Goal: Information Seeking & Learning: Learn about a topic

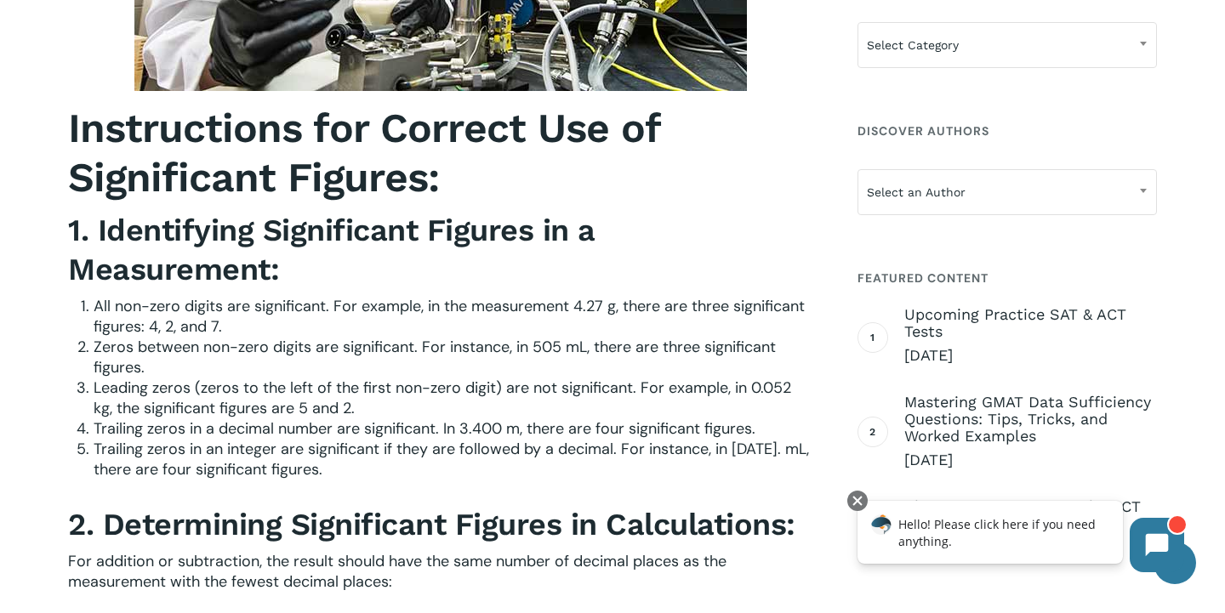
scroll to position [2086, 0]
drag, startPoint x: 587, startPoint y: 440, endPoint x: 650, endPoint y: 433, distance: 63.3
click at [650, 433] on span "Trailing zeros in a decimal number are significant. In 3.400 m, there are four …" at bounding box center [425, 428] width 662 height 20
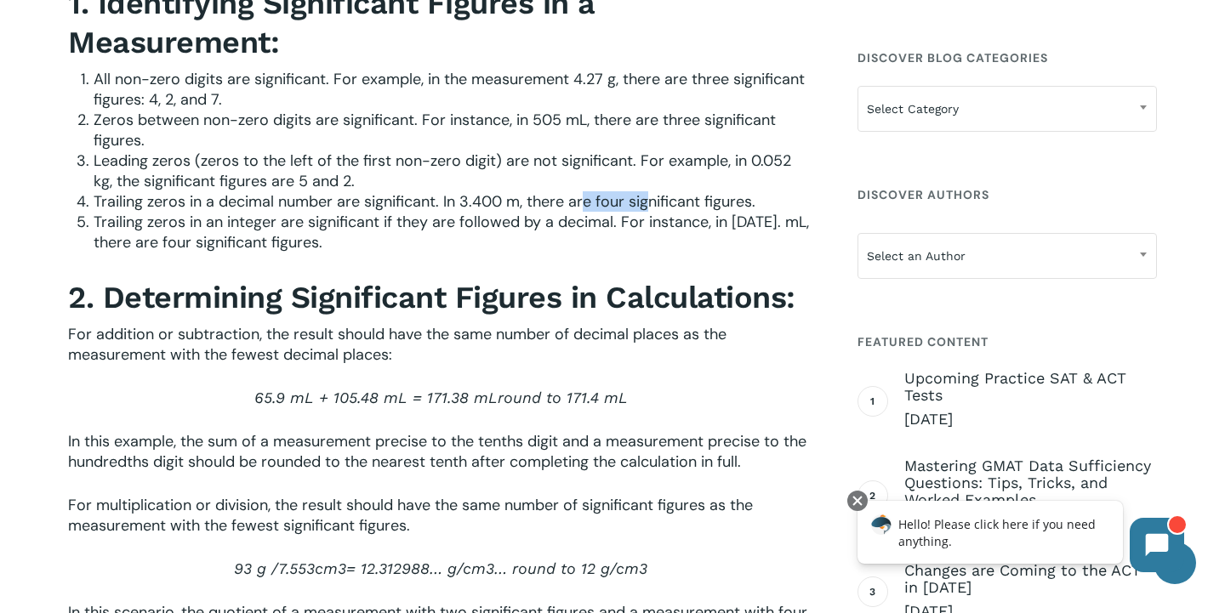
scroll to position [2179, 0]
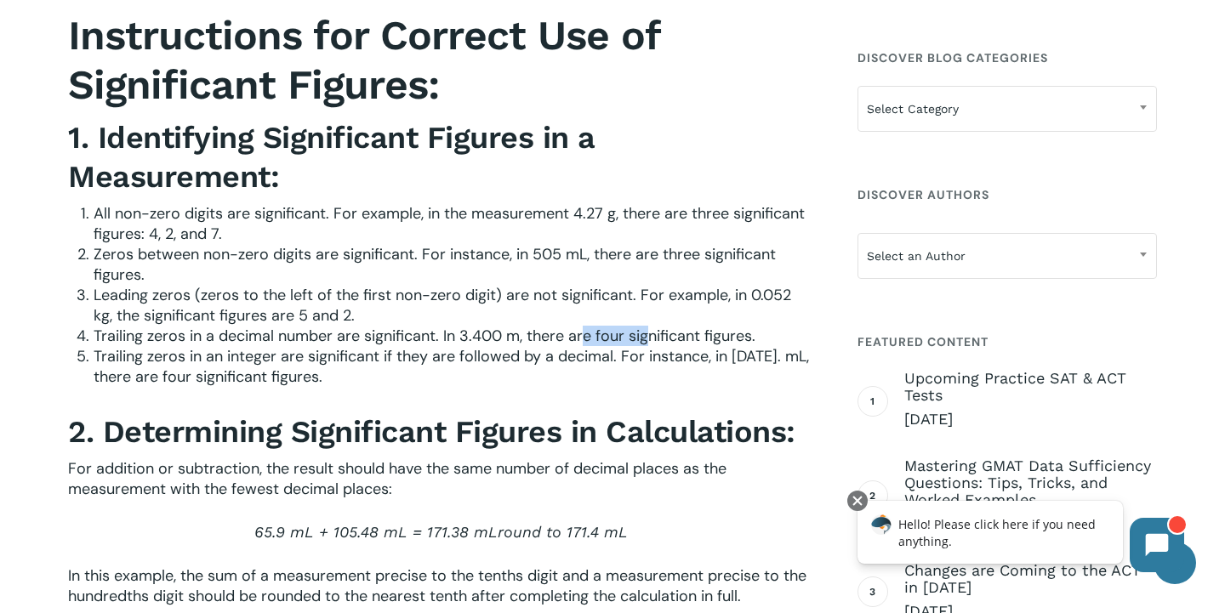
click at [645, 343] on span "Trailing zeros in a decimal number are significant. In 3.400 m, there are four …" at bounding box center [425, 336] width 662 height 20
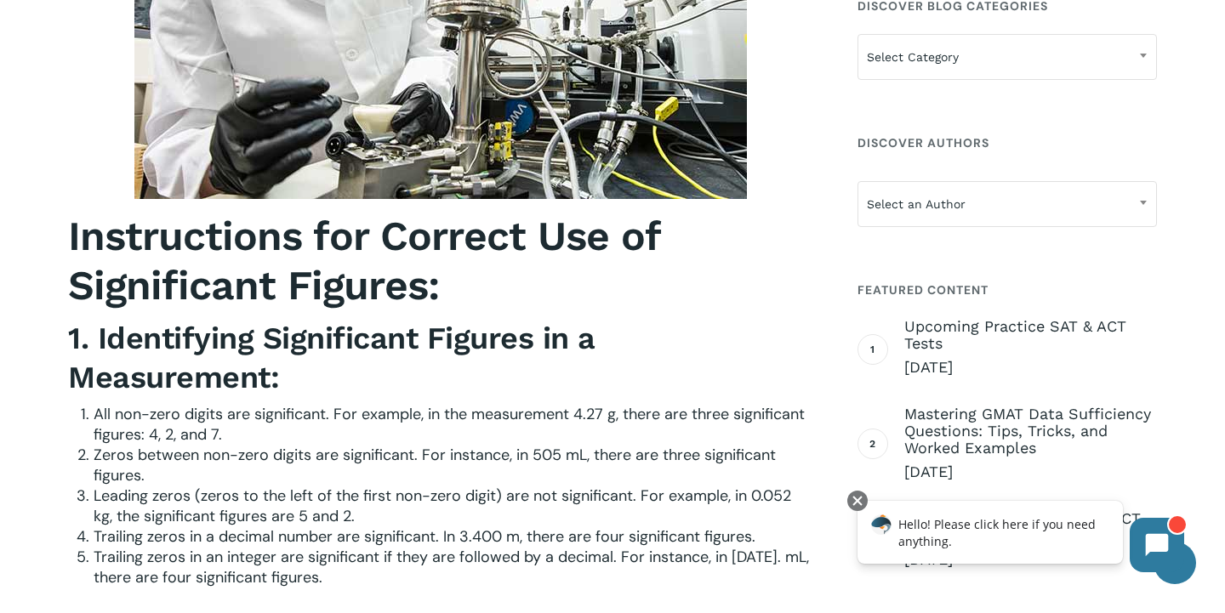
scroll to position [1977, 0]
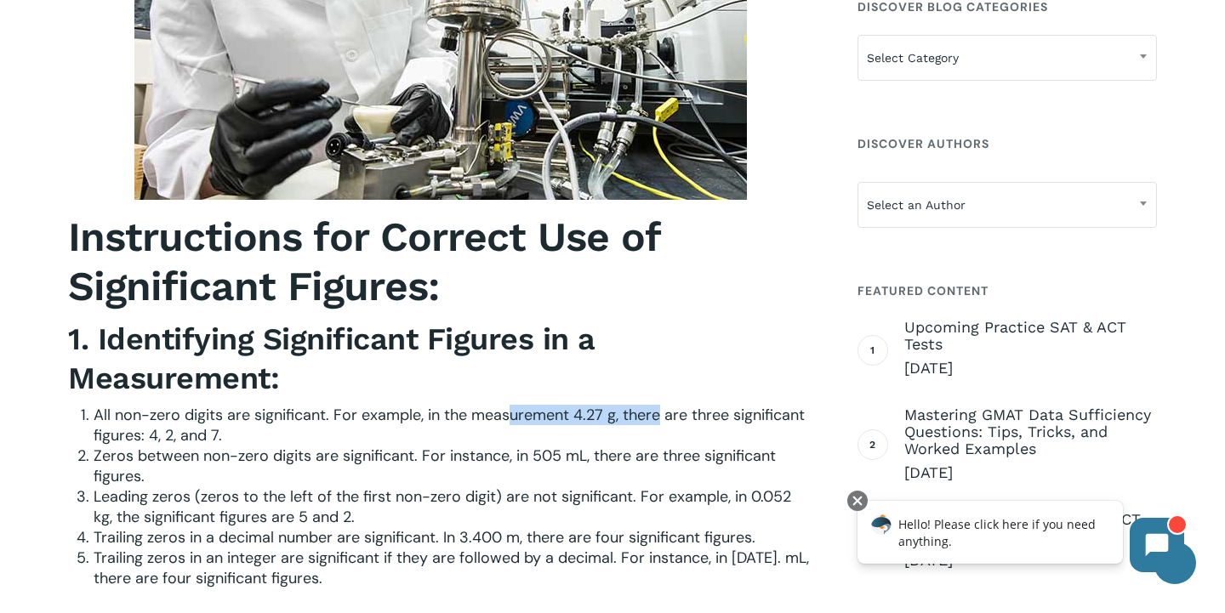
drag, startPoint x: 510, startPoint y: 424, endPoint x: 658, endPoint y: 430, distance: 148.1
click at [658, 430] on span "All non-zero digits are significant. For example, in the measurement 4.27 g, th…" at bounding box center [449, 425] width 711 height 41
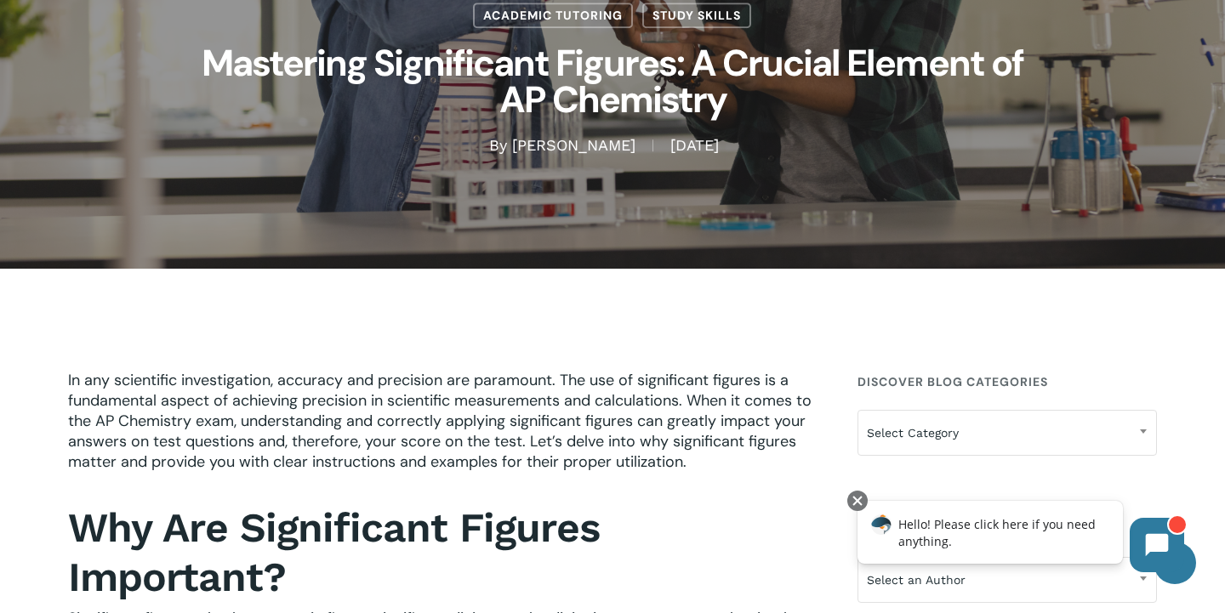
scroll to position [208, 0]
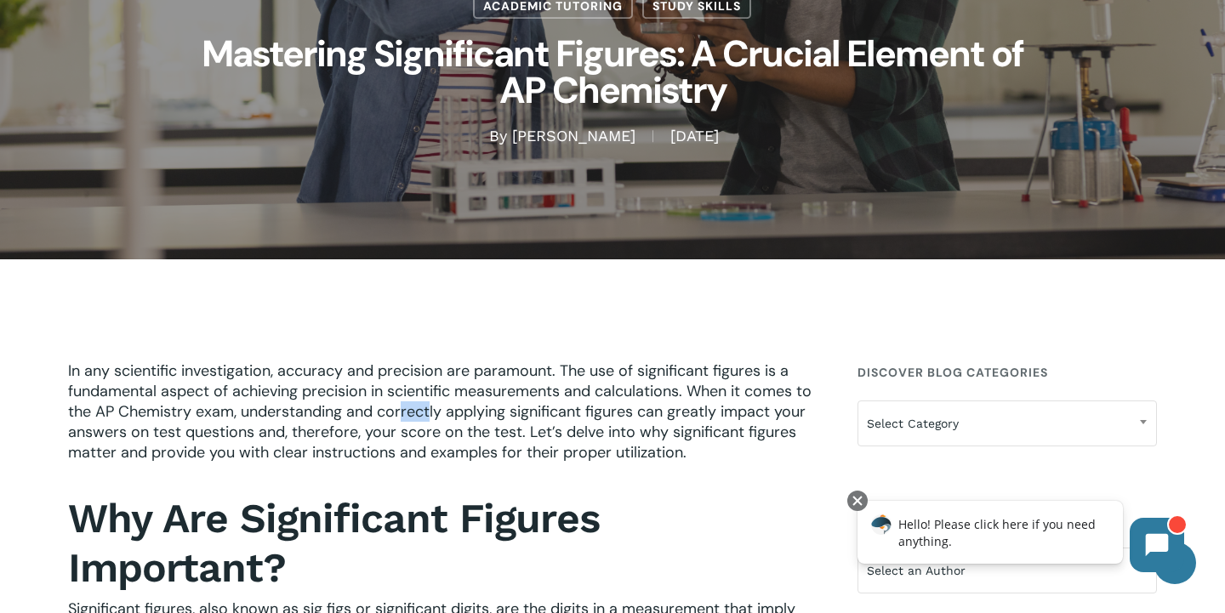
drag, startPoint x: 423, startPoint y: 412, endPoint x: 450, endPoint y: 415, distance: 27.3
click at [450, 415] on span "In any scientific investigation, accuracy and precision are paramount. The use …" at bounding box center [439, 412] width 743 height 102
drag, startPoint x: 480, startPoint y: 433, endPoint x: 522, endPoint y: 437, distance: 42.7
click at [522, 437] on span "In any scientific investigation, accuracy and precision are paramount. The use …" at bounding box center [439, 412] width 743 height 102
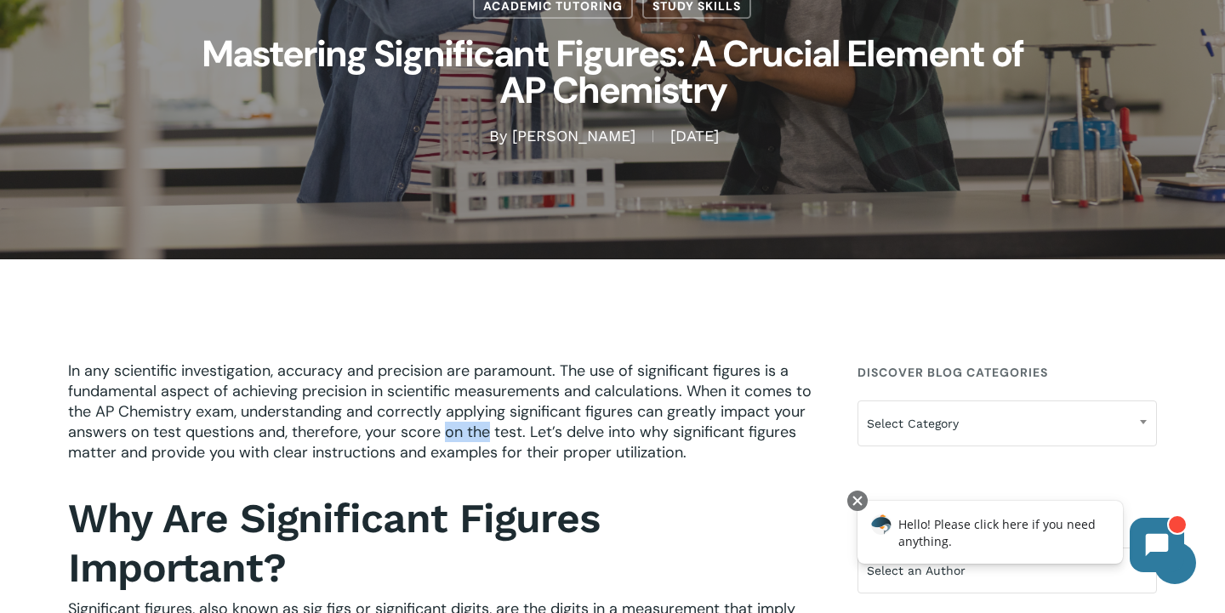
click at [522, 437] on span "In any scientific investigation, accuracy and precision are paramount. The use …" at bounding box center [439, 412] width 743 height 102
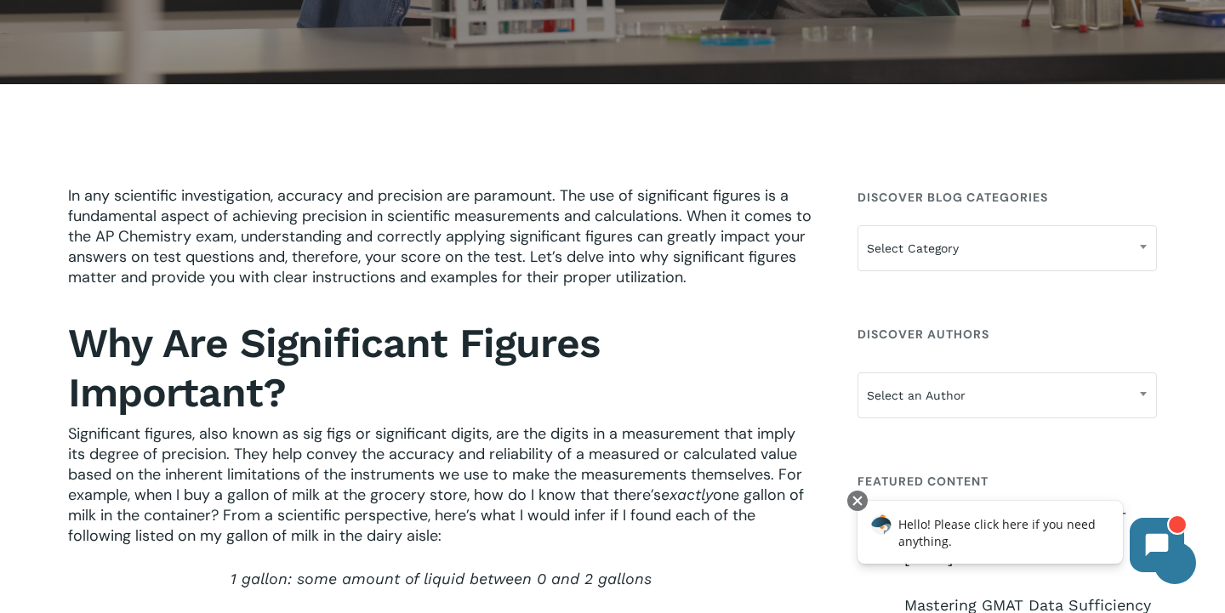
scroll to position [424, 0]
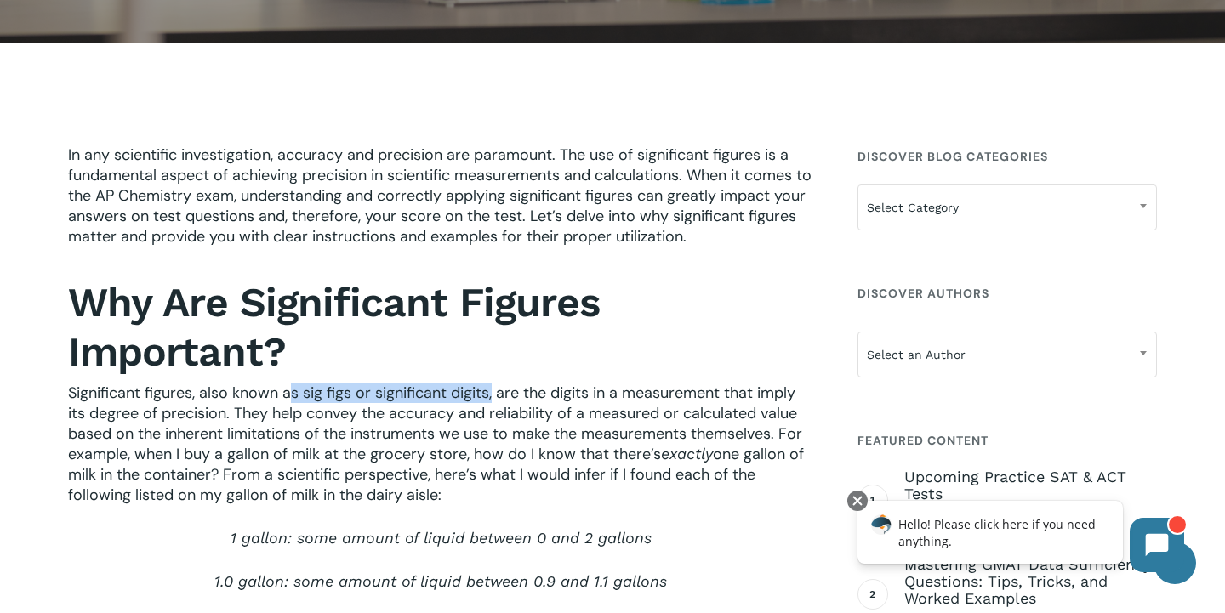
drag, startPoint x: 293, startPoint y: 392, endPoint x: 494, endPoint y: 394, distance: 200.7
click at [494, 394] on span "Significant figures, also known as sig figs or significant digits, are the digi…" at bounding box center [435, 424] width 734 height 82
drag, startPoint x: 258, startPoint y: 396, endPoint x: 401, endPoint y: 401, distance: 143.8
click at [401, 401] on span "Significant figures, also known as sig figs or significant digits, are the digi…" at bounding box center [435, 424] width 734 height 82
